Goal: Check status: Check status

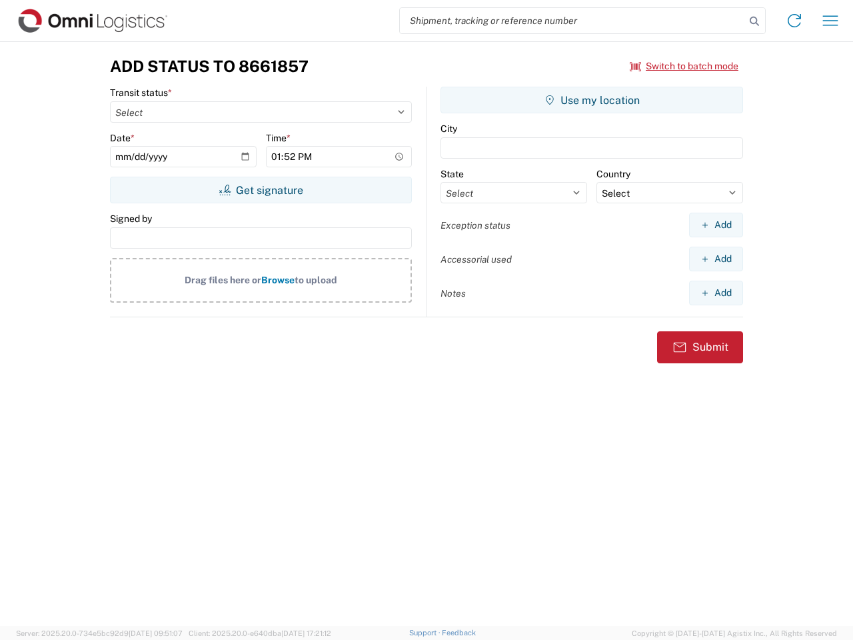
click at [573, 21] on input "search" at bounding box center [572, 20] width 345 height 25
click at [755, 21] on icon at bounding box center [754, 21] width 19 height 19
click at [795, 21] on icon at bounding box center [794, 20] width 21 height 21
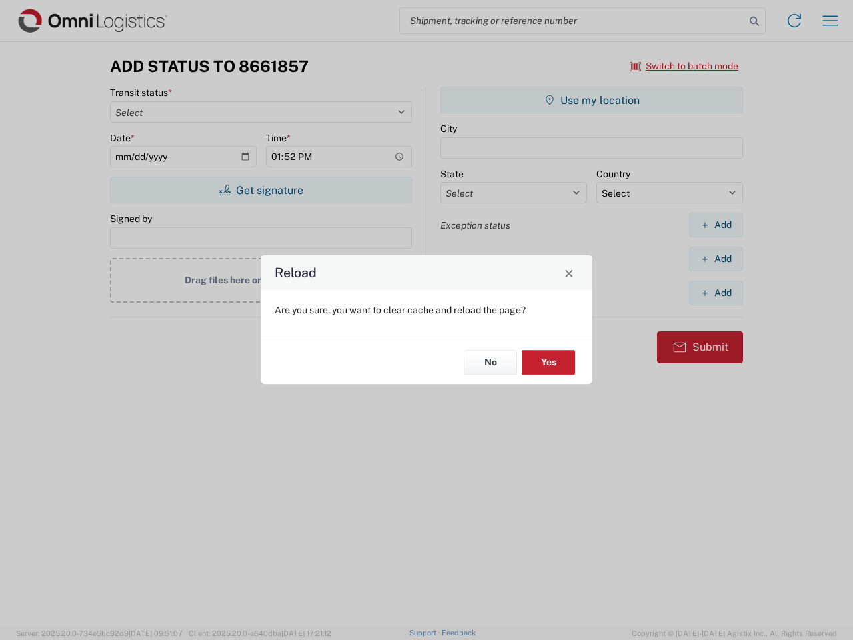
click at [685, 66] on div "Reload Are you sure, you want to clear cache and reload the page? No Yes" at bounding box center [426, 320] width 853 height 640
click at [261, 190] on div "Reload Are you sure, you want to clear cache and reload the page? No Yes" at bounding box center [426, 320] width 853 height 640
click at [592, 100] on div "Reload Are you sure, you want to clear cache and reload the page? No Yes" at bounding box center [426, 320] width 853 height 640
click at [716, 225] on div "Reload Are you sure, you want to clear cache and reload the page? No Yes" at bounding box center [426, 320] width 853 height 640
click at [716, 259] on div "Reload Are you sure, you want to clear cache and reload the page? No Yes" at bounding box center [426, 320] width 853 height 640
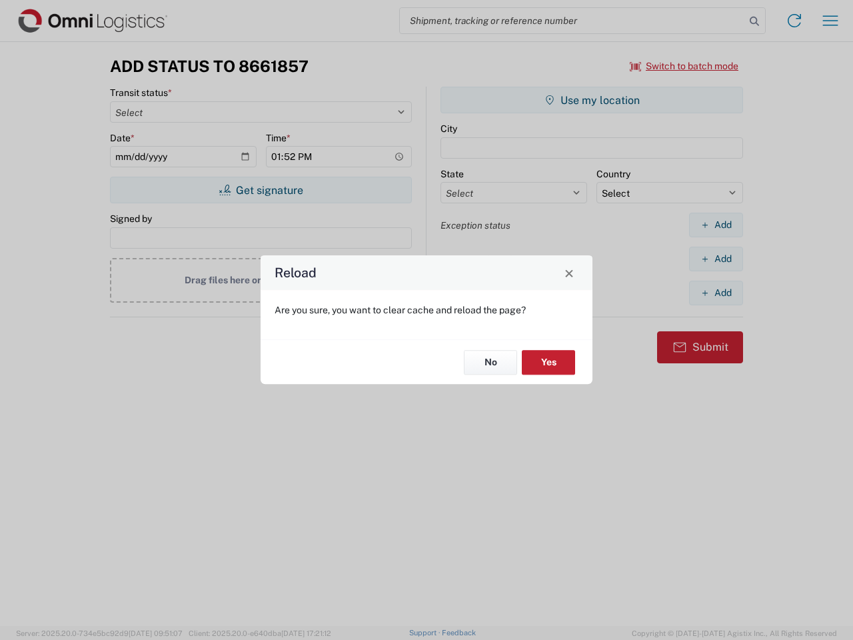
click at [716, 293] on div "Reload Are you sure, you want to clear cache and reload the page? No Yes" at bounding box center [426, 320] width 853 height 640
